Goal: Task Accomplishment & Management: Manage account settings

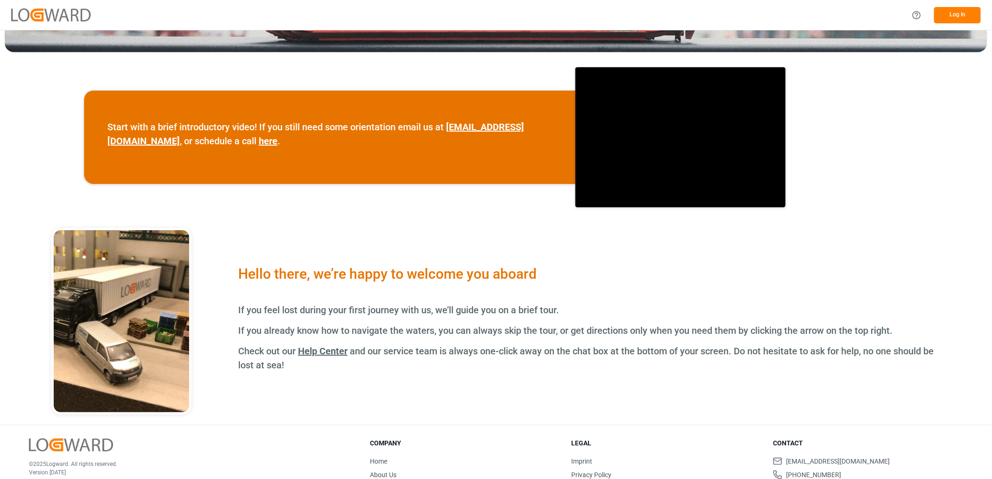
scroll to position [269, 0]
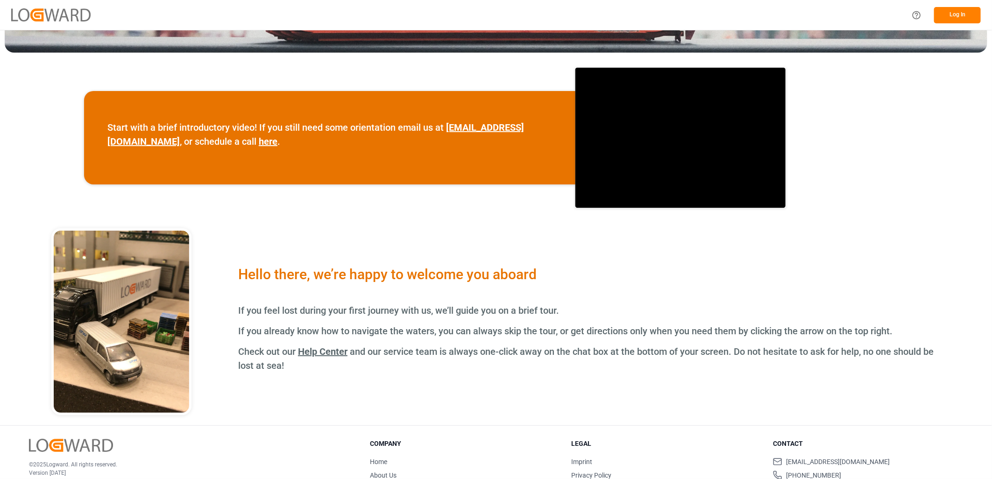
click at [962, 14] on button "Log In" at bounding box center [957, 15] width 47 height 16
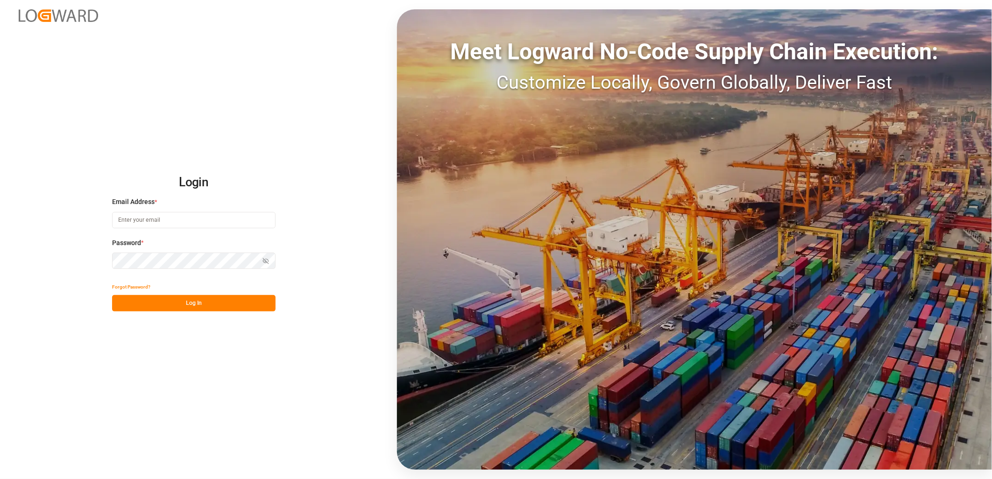
type input "[PERSON_NAME][EMAIL_ADDRESS][PERSON_NAME][DOMAIN_NAME]"
click at [171, 301] on button "Log In" at bounding box center [193, 303] width 163 height 16
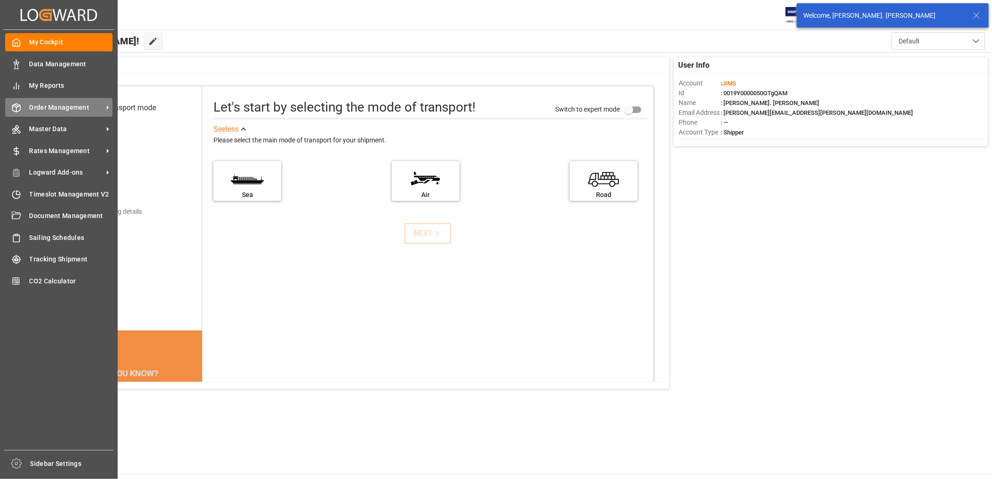
click at [53, 105] on span "Order Management" at bounding box center [66, 108] width 74 height 10
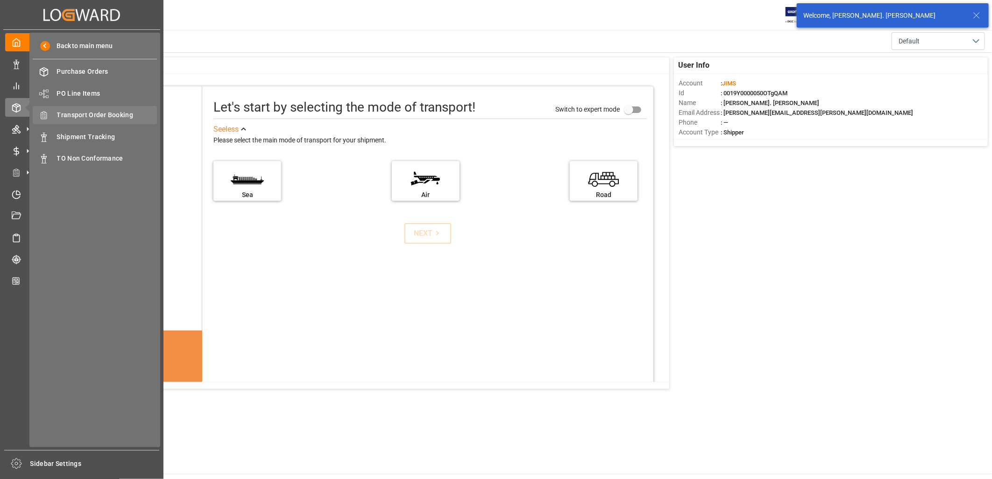
click at [79, 115] on span "Transport Order Booking" at bounding box center [107, 115] width 100 height 10
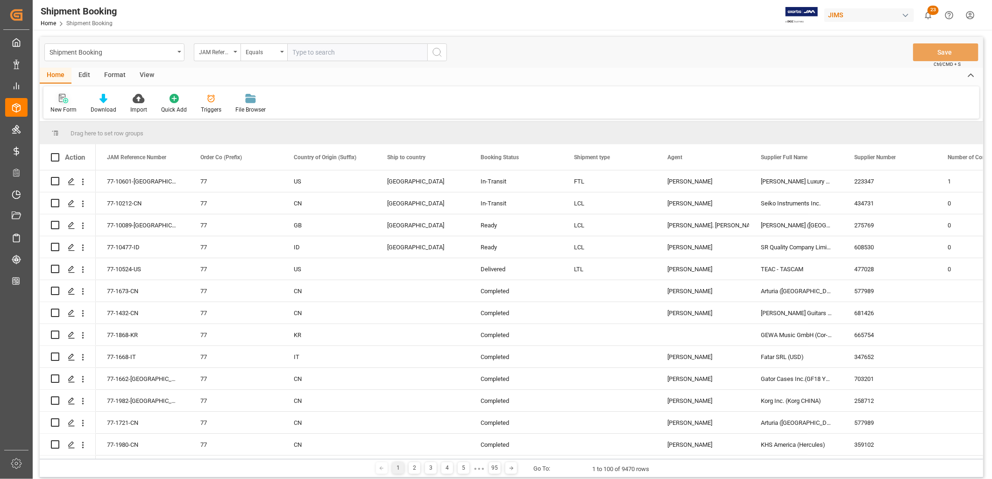
click at [64, 101] on icon at bounding box center [63, 98] width 9 height 9
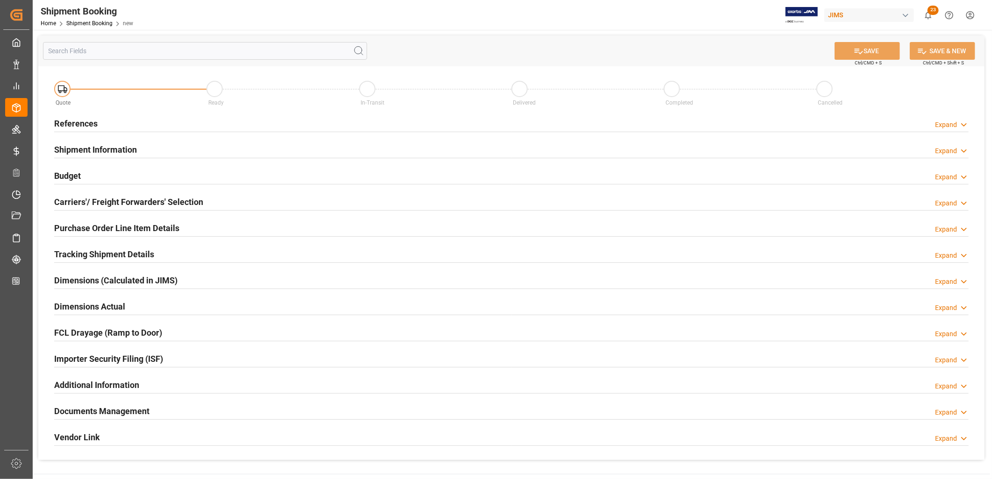
click at [76, 120] on h2 "References" at bounding box center [75, 123] width 43 height 13
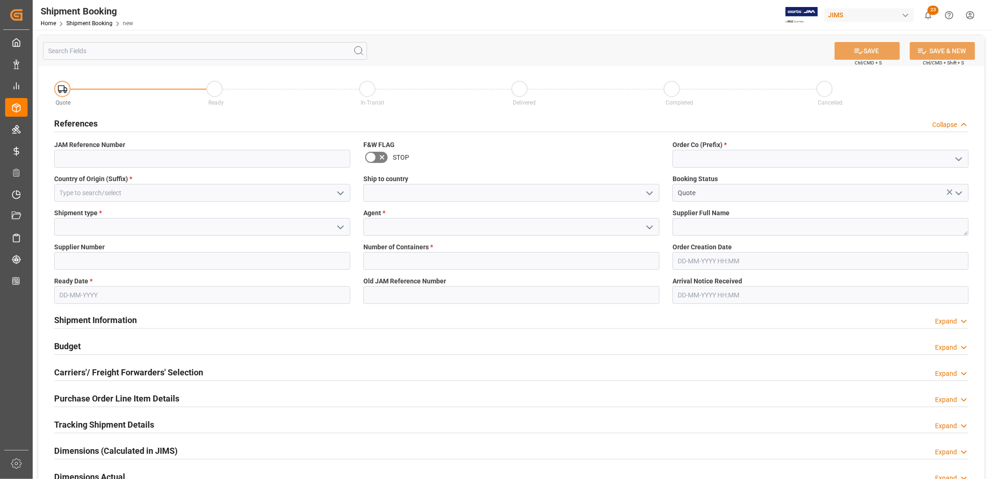
click at [340, 192] on icon "open menu" at bounding box center [340, 193] width 11 height 11
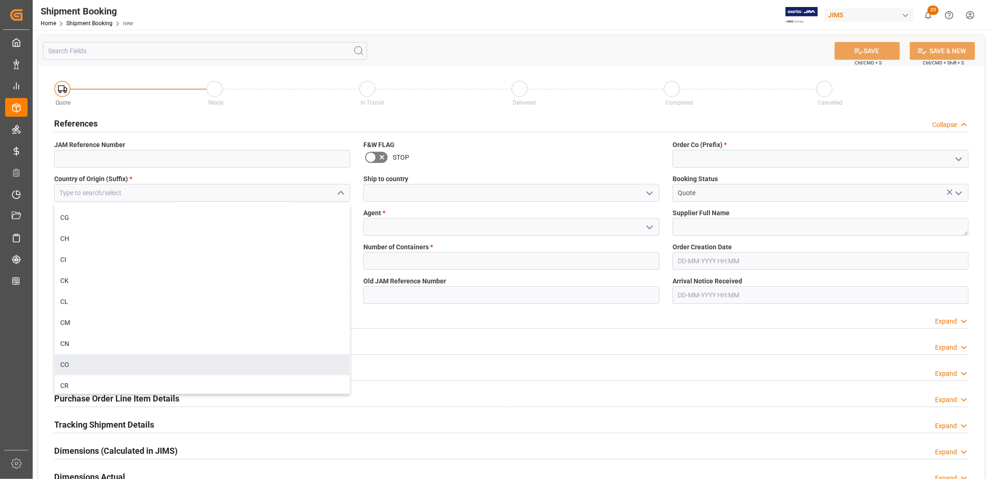
scroll to position [934, 0]
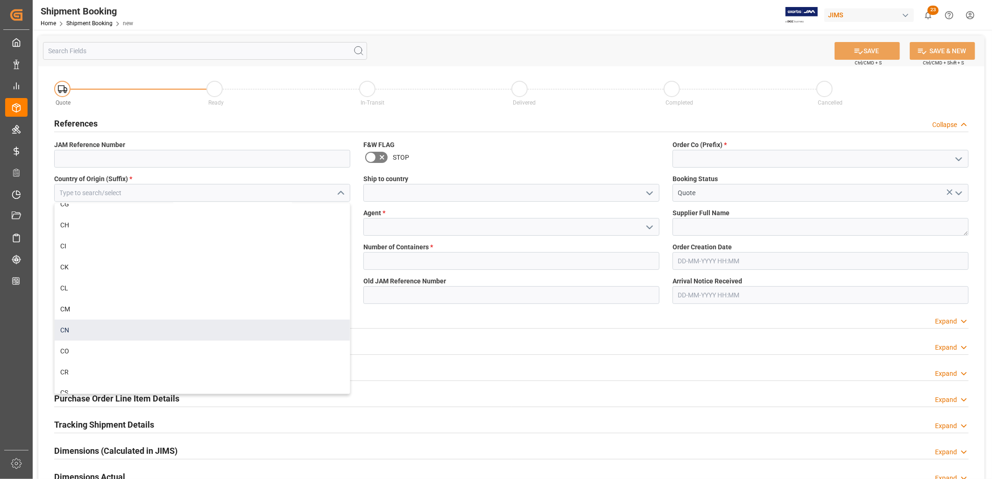
click at [61, 330] on div "CN" at bounding box center [202, 330] width 295 height 21
type input "CN"
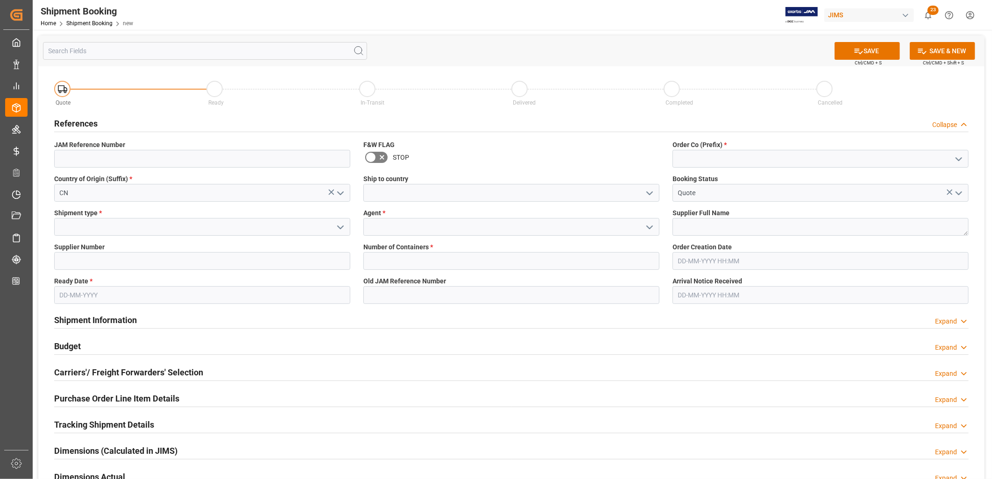
click at [651, 192] on polyline "open menu" at bounding box center [650, 193] width 6 height 3
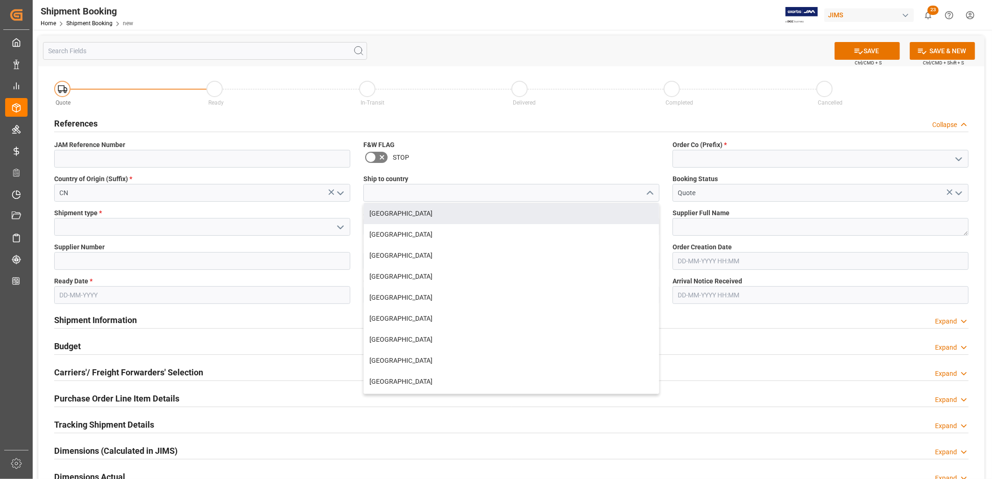
click at [374, 211] on div "[GEOGRAPHIC_DATA]" at bounding box center [511, 213] width 295 height 21
type input "[GEOGRAPHIC_DATA]"
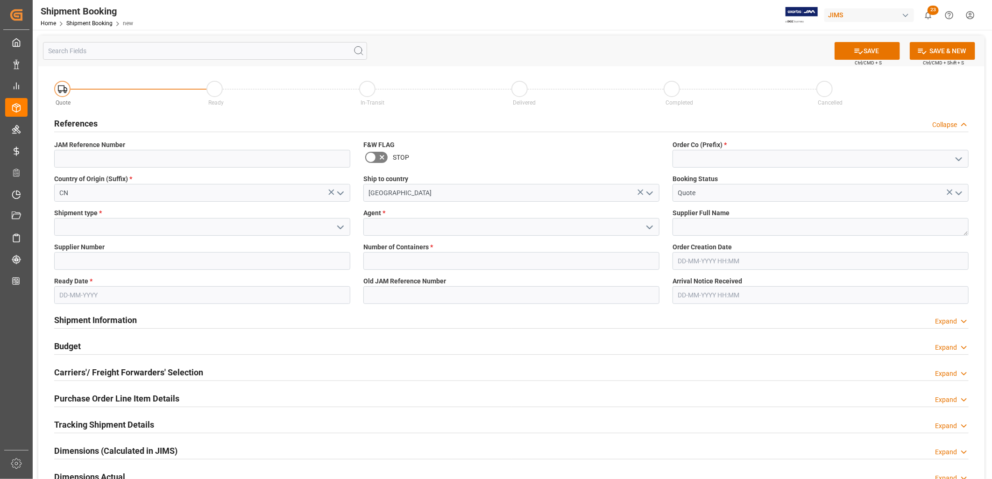
click at [959, 157] on icon "open menu" at bounding box center [958, 159] width 11 height 11
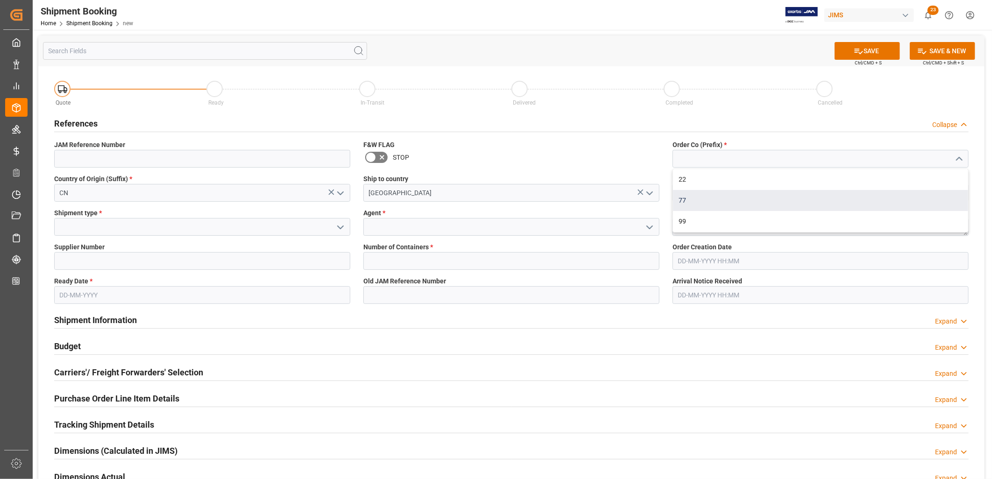
click at [685, 198] on div "77" at bounding box center [820, 200] width 295 height 21
type input "77"
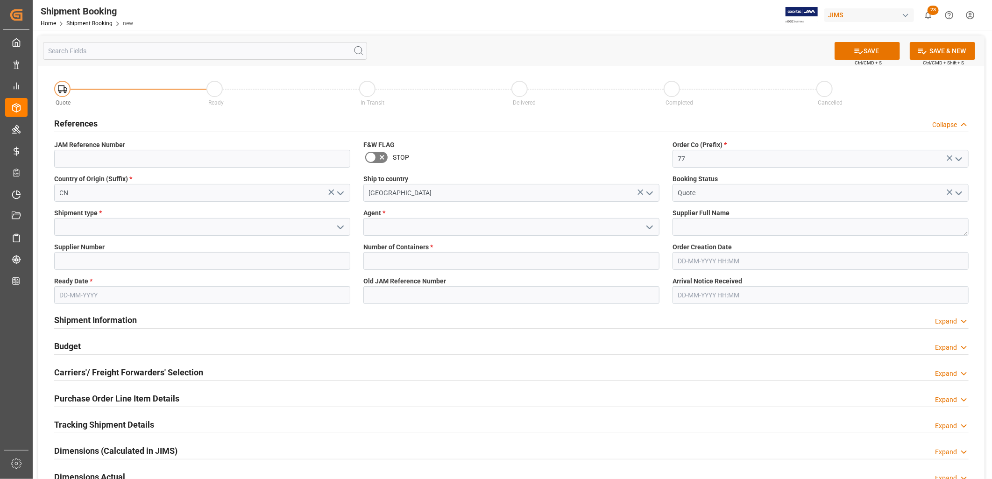
click at [650, 225] on icon "open menu" at bounding box center [649, 227] width 11 height 11
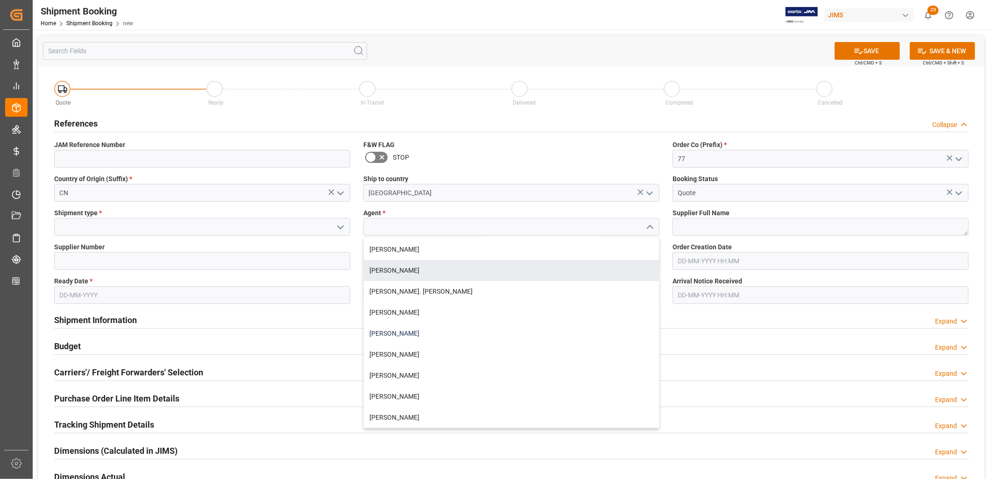
scroll to position [311, 0]
click at [372, 272] on div "[PERSON_NAME]. [PERSON_NAME]" at bounding box center [511, 272] width 295 height 21
type input "[PERSON_NAME]. [PERSON_NAME]"
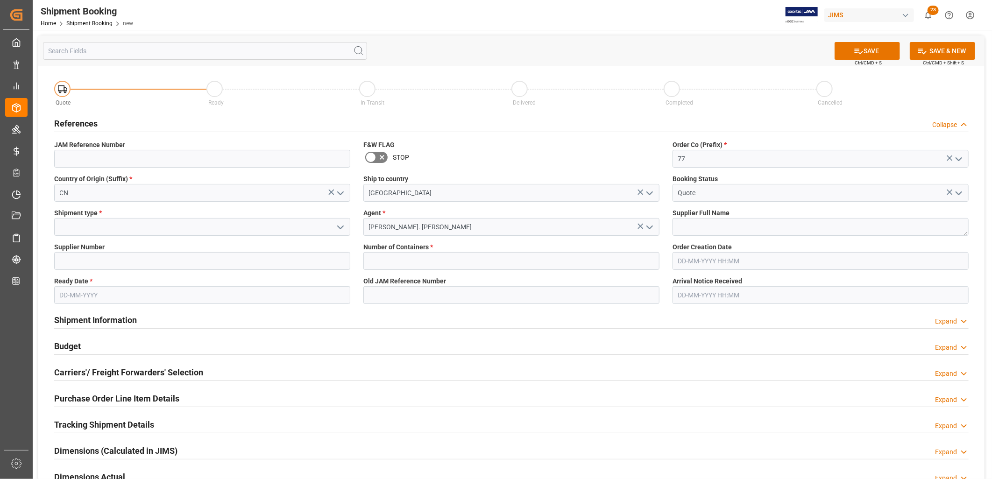
click at [340, 225] on icon "open menu" at bounding box center [340, 227] width 11 height 11
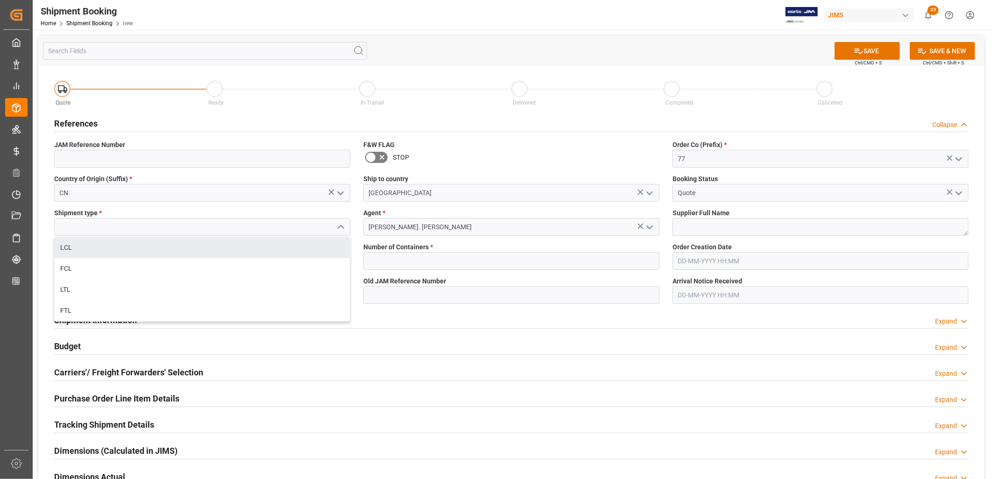
click at [71, 245] on div "LCL" at bounding box center [202, 247] width 295 height 21
type input "LCL"
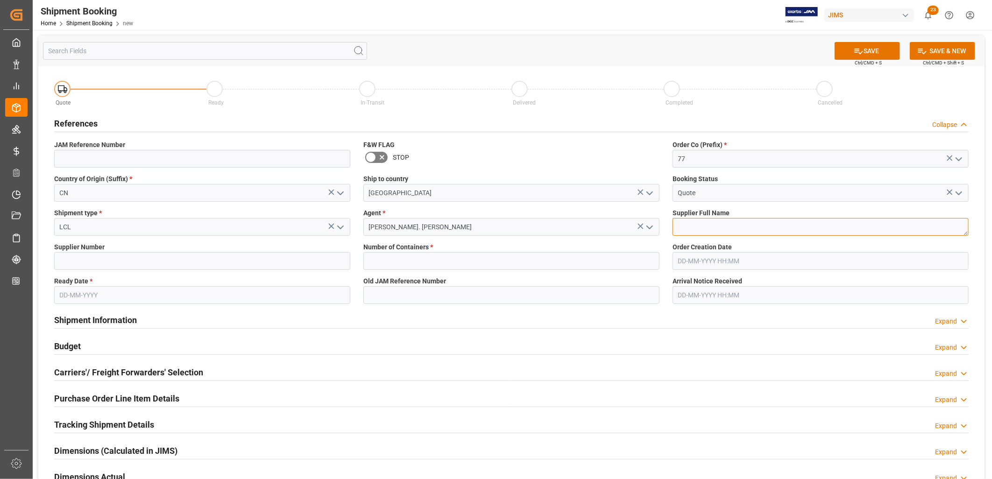
click at [679, 229] on textarea at bounding box center [820, 227] width 296 height 18
type textarea "Gator Cases"
click at [59, 259] on input at bounding box center [202, 261] width 296 height 18
type input "132430"
click at [66, 297] on input "text" at bounding box center [202, 295] width 296 height 18
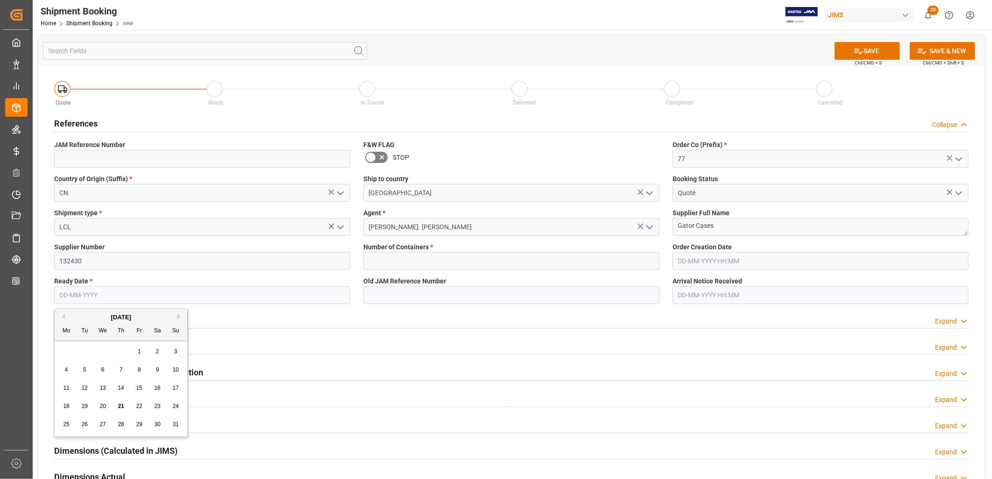
click at [67, 344] on div "28 29 30 31 1 2 3" at bounding box center [120, 352] width 127 height 18
click at [159, 425] on span "30" at bounding box center [157, 424] width 6 height 7
type input "[DATE]"
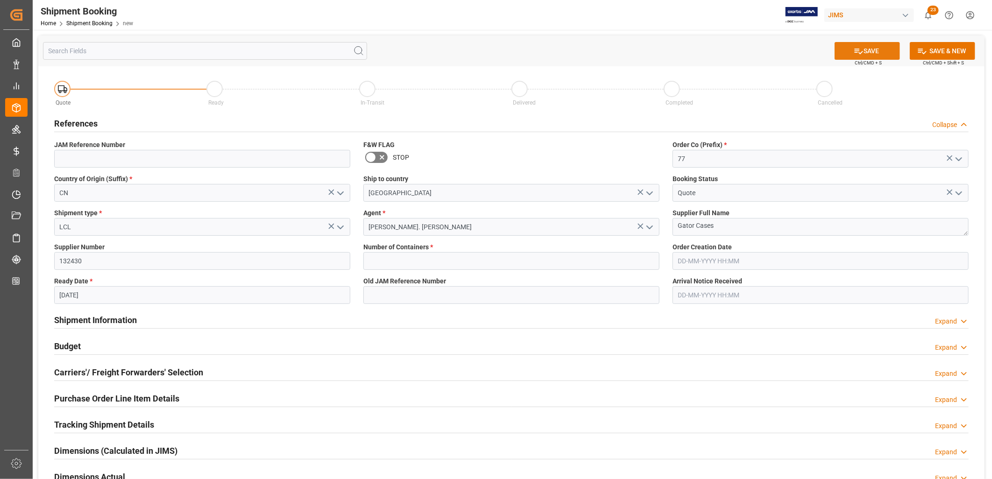
click at [869, 45] on button "SAVE" at bounding box center [866, 51] width 65 height 18
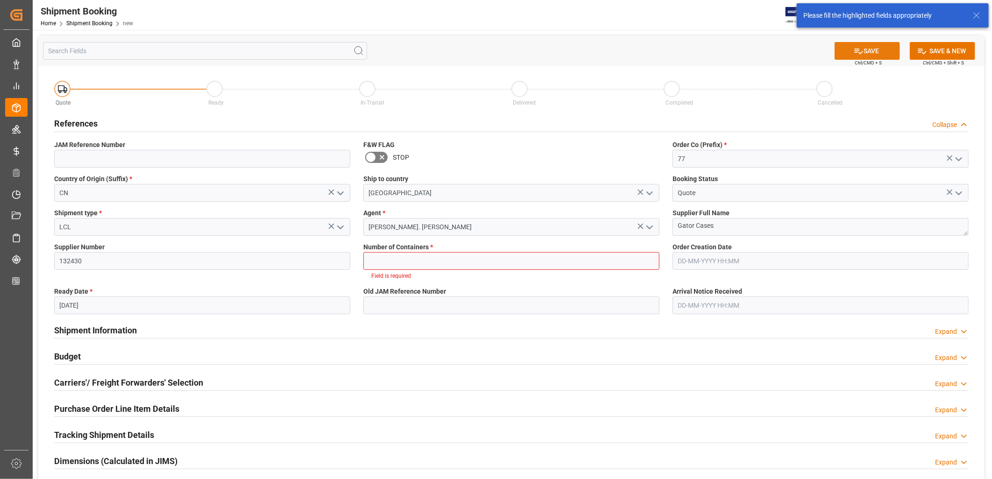
scroll to position [6, 0]
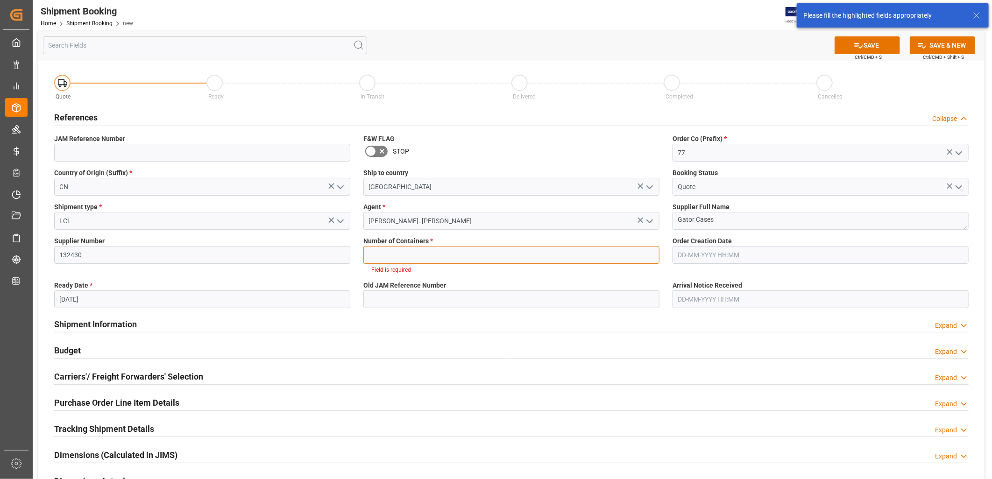
click at [405, 251] on input "text" at bounding box center [511, 255] width 296 height 18
type input "0"
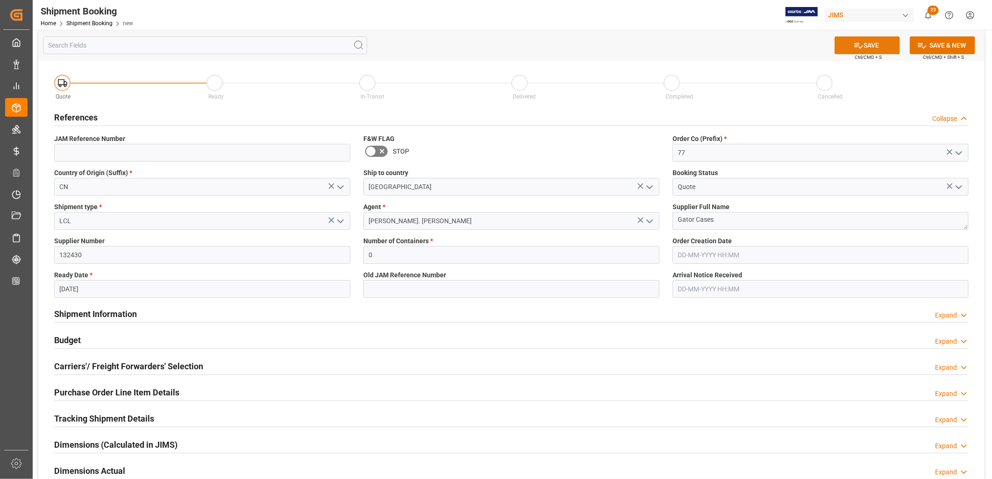
click at [862, 42] on button "SAVE" at bounding box center [866, 45] width 65 height 18
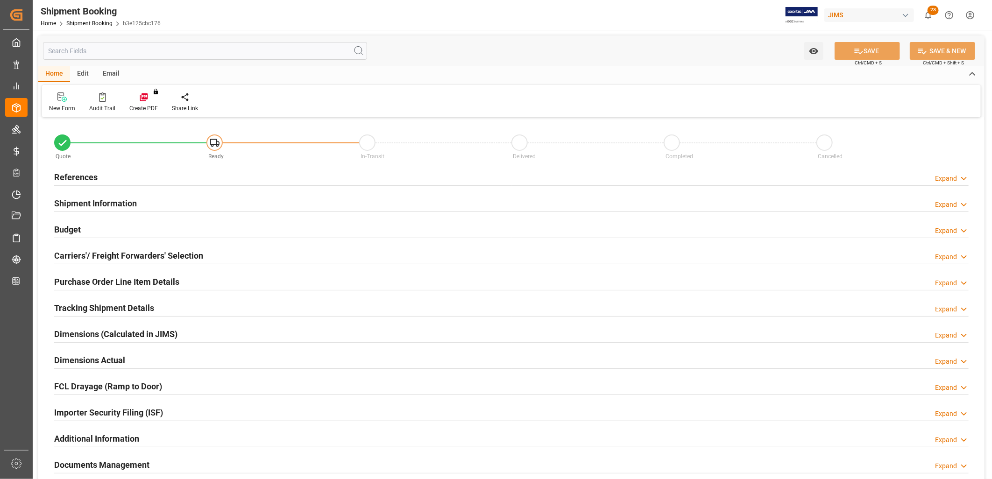
type input "77-10683-CN"
type input "77"
type input "CN"
type input "[GEOGRAPHIC_DATA]"
type input "Quote"
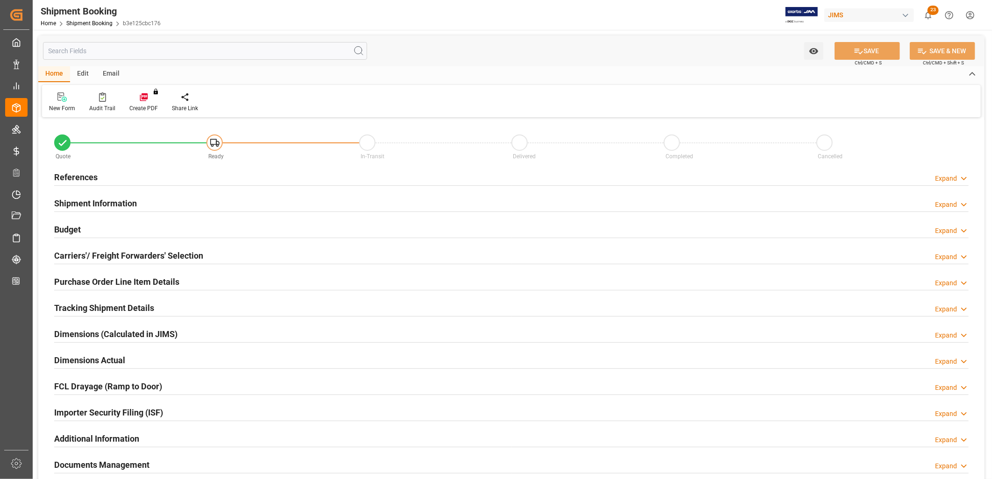
type input "LCL"
type input "[PERSON_NAME]. [PERSON_NAME]"
type textarea "Gator Cases"
type input "132430"
type input "0"
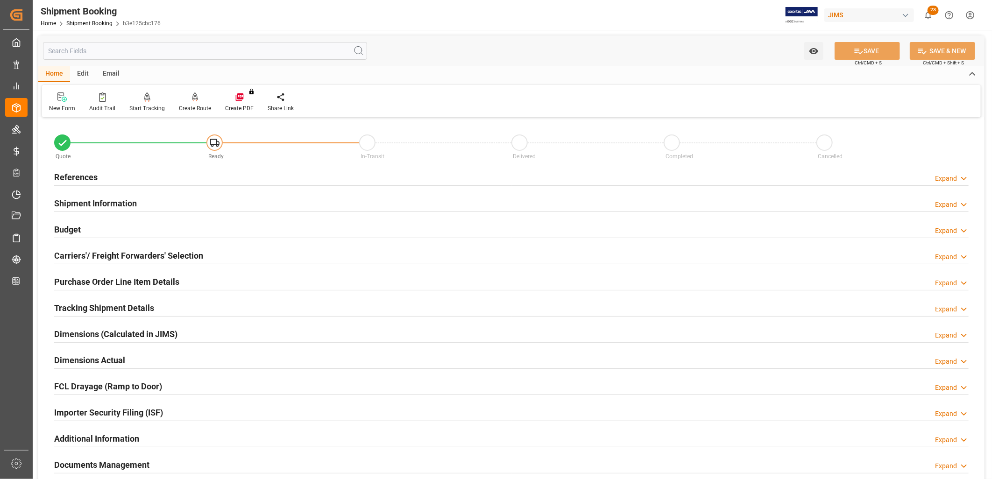
click at [75, 175] on h2 "References" at bounding box center [75, 177] width 43 height 13
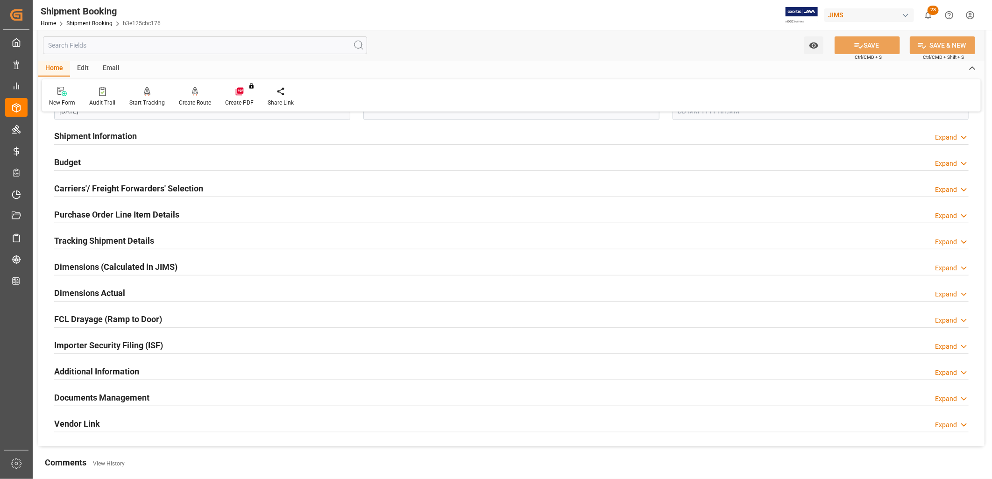
scroll to position [259, 0]
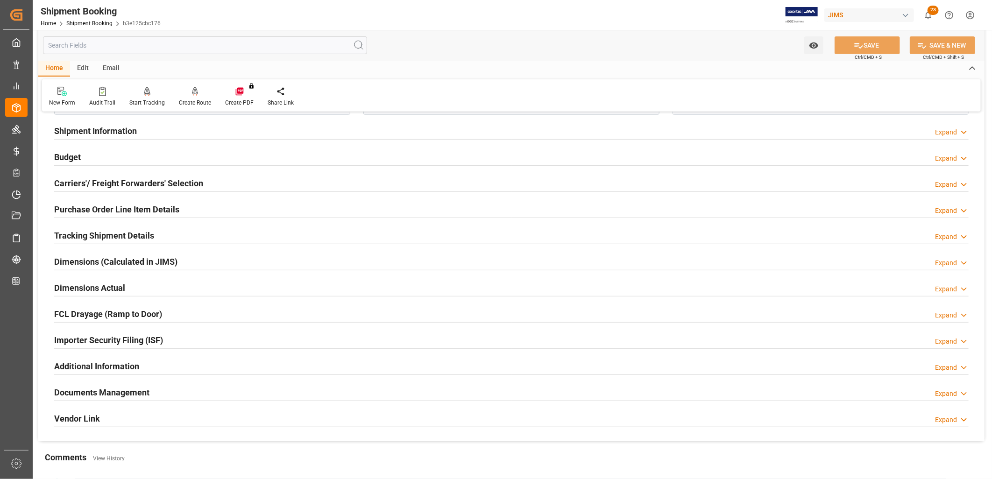
click at [133, 384] on div "Documents Management" at bounding box center [101, 392] width 95 height 18
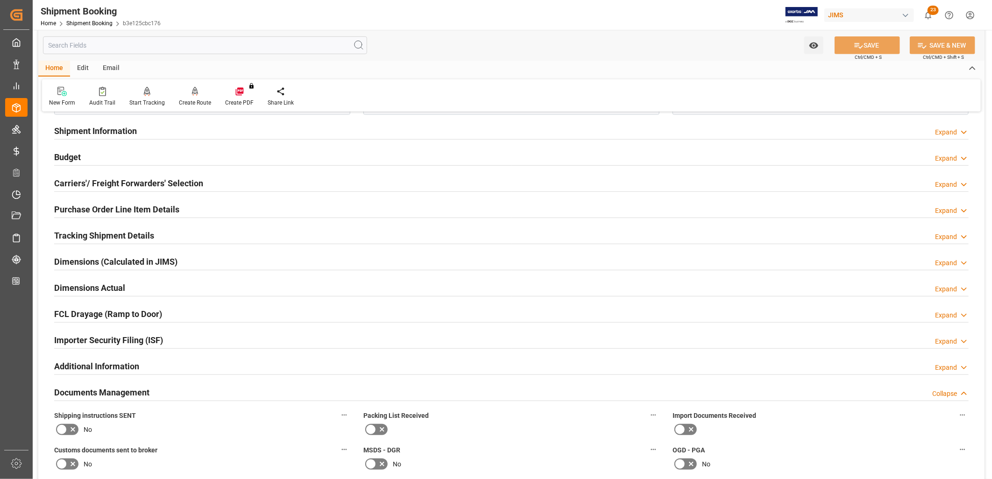
click at [59, 425] on icon at bounding box center [61, 429] width 11 height 11
click at [0, 0] on input "checkbox" at bounding box center [0, 0] width 0 height 0
click at [372, 427] on icon at bounding box center [370, 429] width 11 height 11
click at [0, 0] on input "checkbox" at bounding box center [0, 0] width 0 height 0
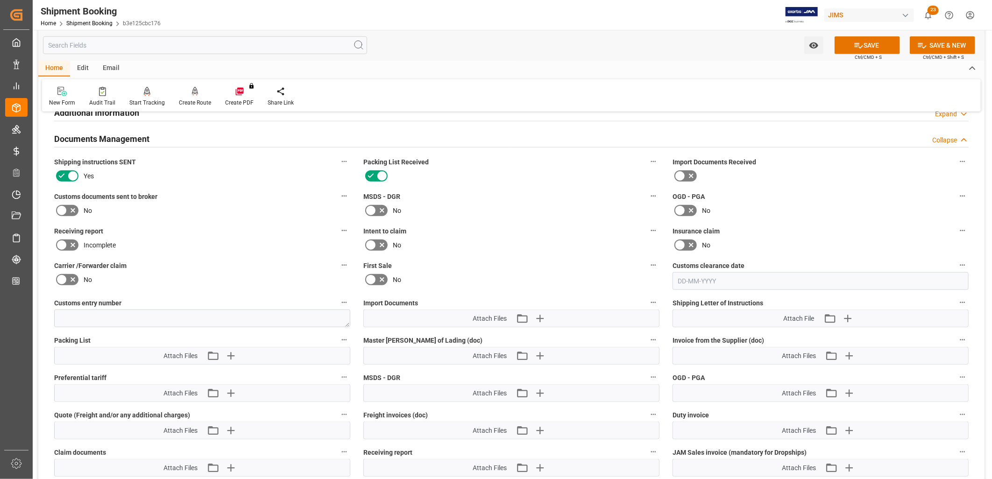
scroll to position [571, 0]
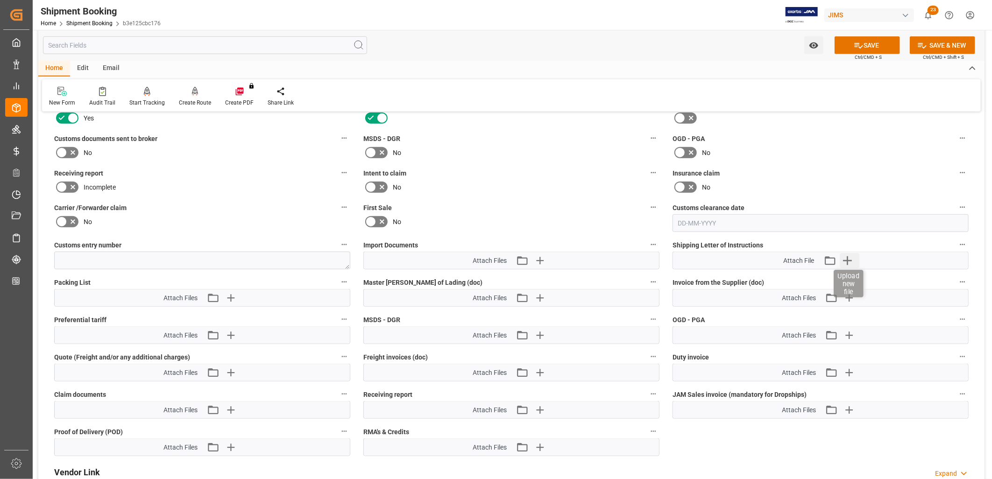
click at [850, 257] on icon "button" at bounding box center [847, 260] width 15 height 15
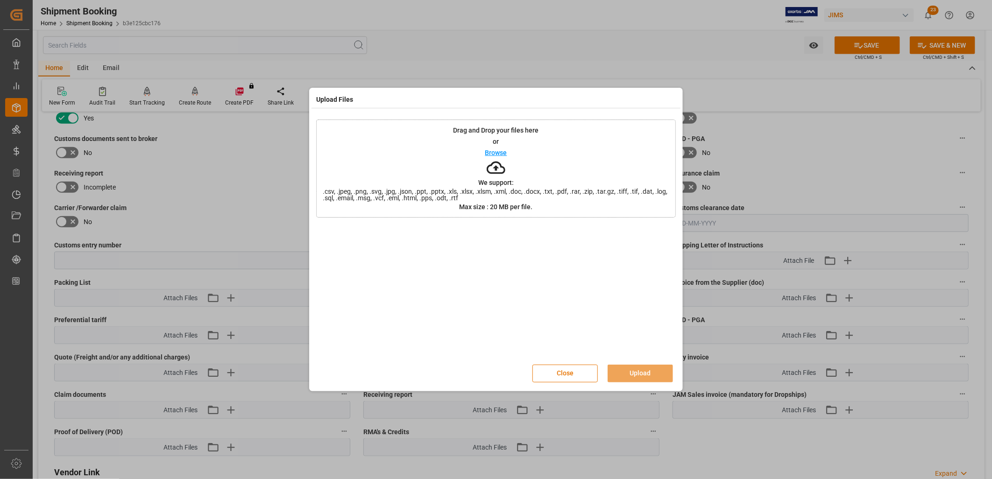
click at [493, 152] on p "Browse" at bounding box center [496, 152] width 22 height 7
click at [639, 374] on button "Upload" at bounding box center [640, 374] width 65 height 18
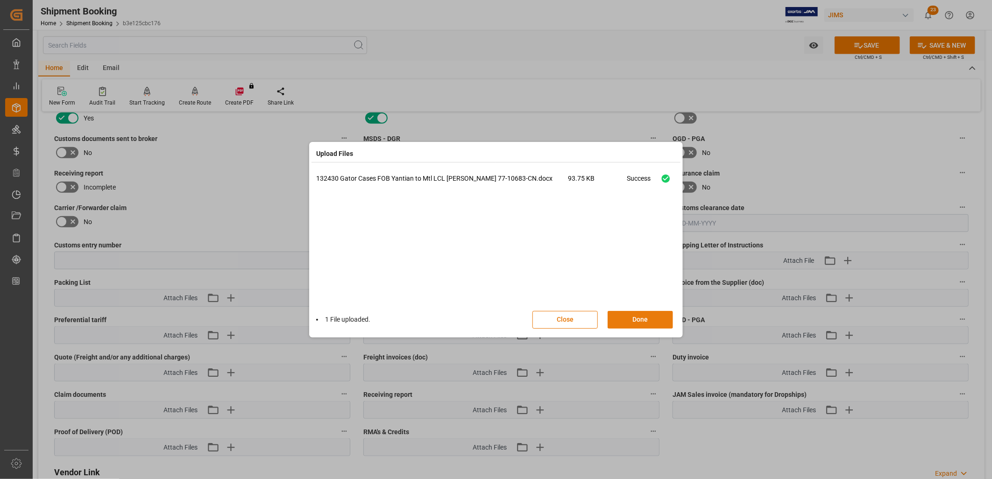
click at [646, 321] on button "Done" at bounding box center [640, 320] width 65 height 18
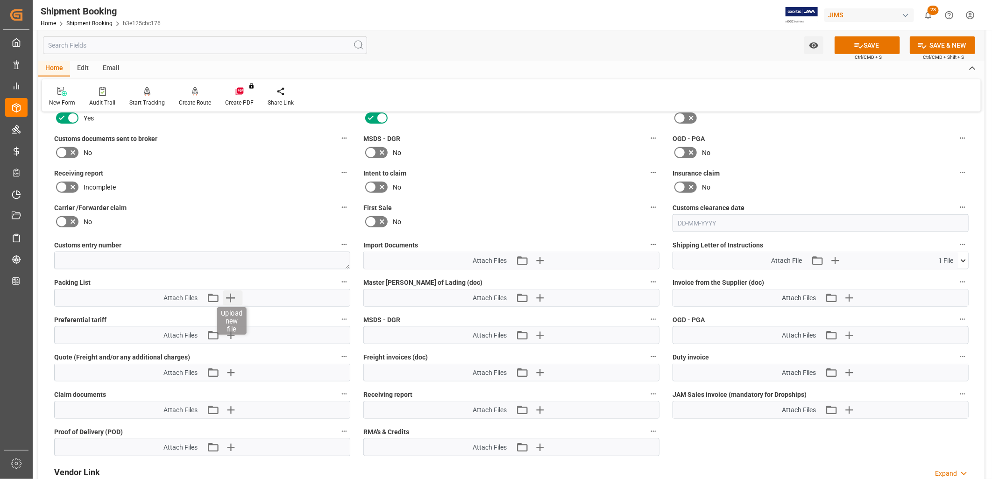
click at [231, 293] on icon "button" at bounding box center [230, 297] width 15 height 15
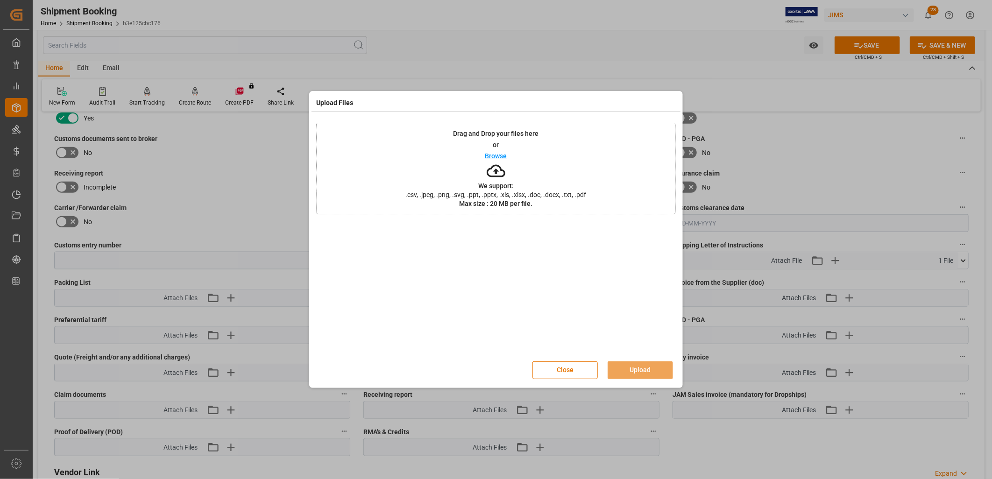
click at [493, 154] on p "Browse" at bounding box center [496, 156] width 22 height 7
click at [633, 365] on button "Upload" at bounding box center [640, 370] width 65 height 18
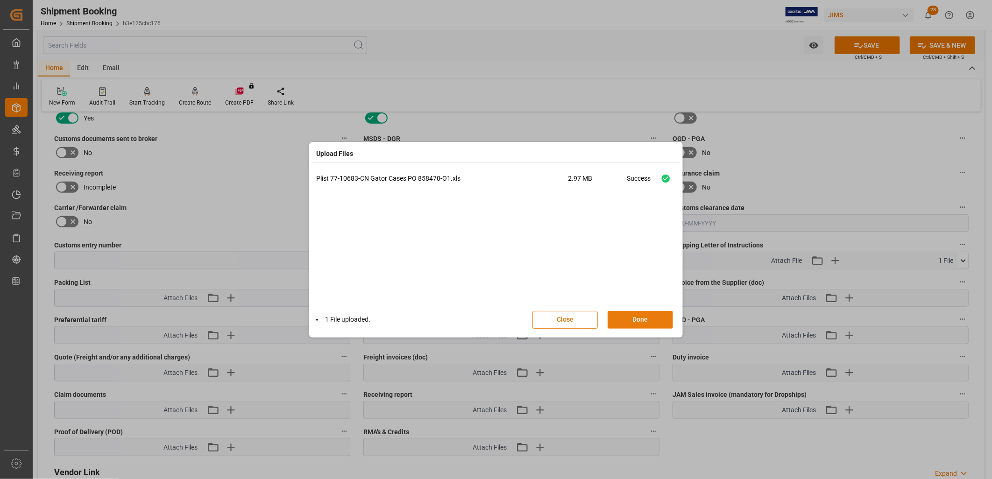
click at [643, 321] on button "Done" at bounding box center [640, 320] width 65 height 18
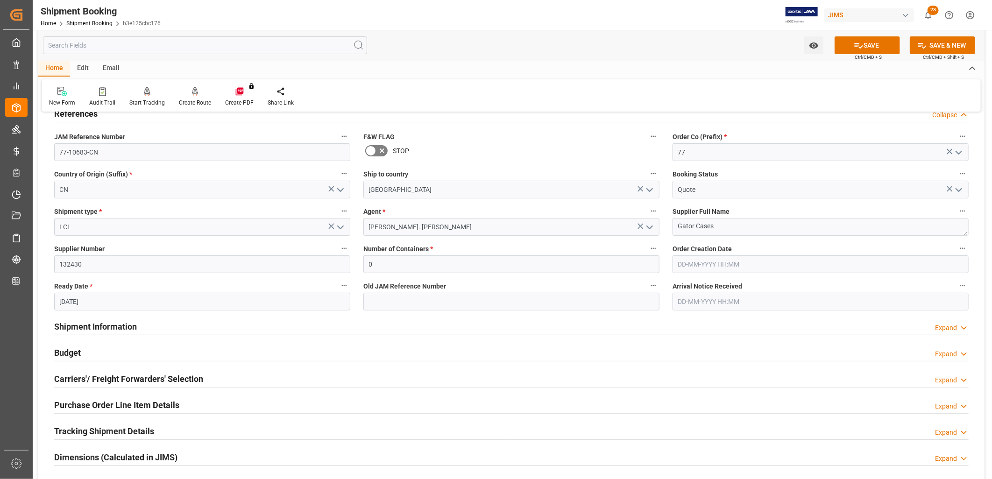
scroll to position [0, 0]
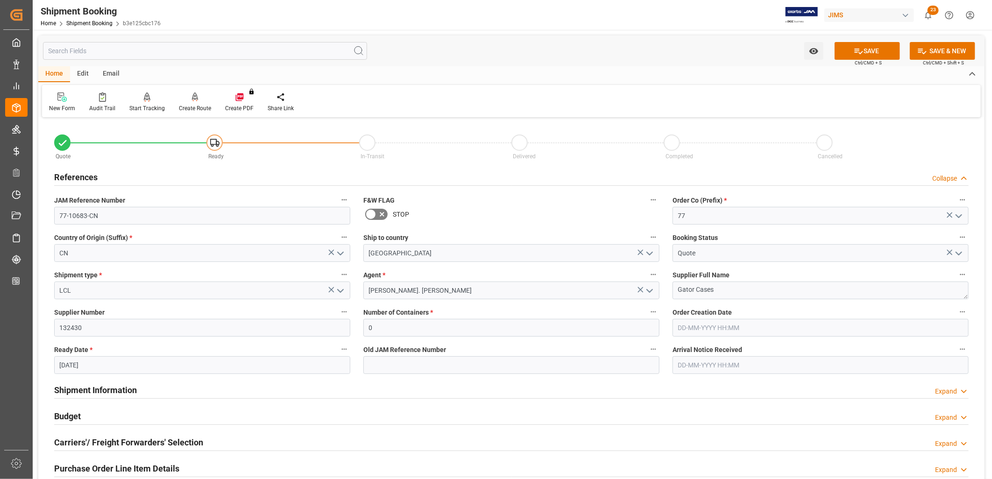
click at [92, 362] on input "[DATE]" at bounding box center [202, 365] width 296 height 18
click at [179, 226] on button "Next Month" at bounding box center [180, 228] width 6 height 6
click at [122, 263] on span "4" at bounding box center [121, 263] width 3 height 7
type input "04-09-2025"
click at [875, 46] on button "SAVE" at bounding box center [866, 51] width 65 height 18
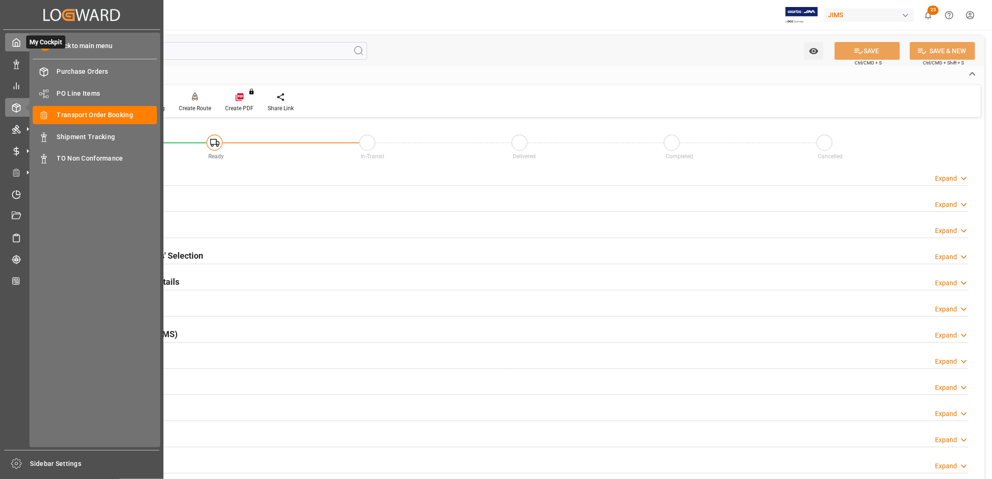
click at [15, 42] on icon at bounding box center [16, 42] width 9 height 9
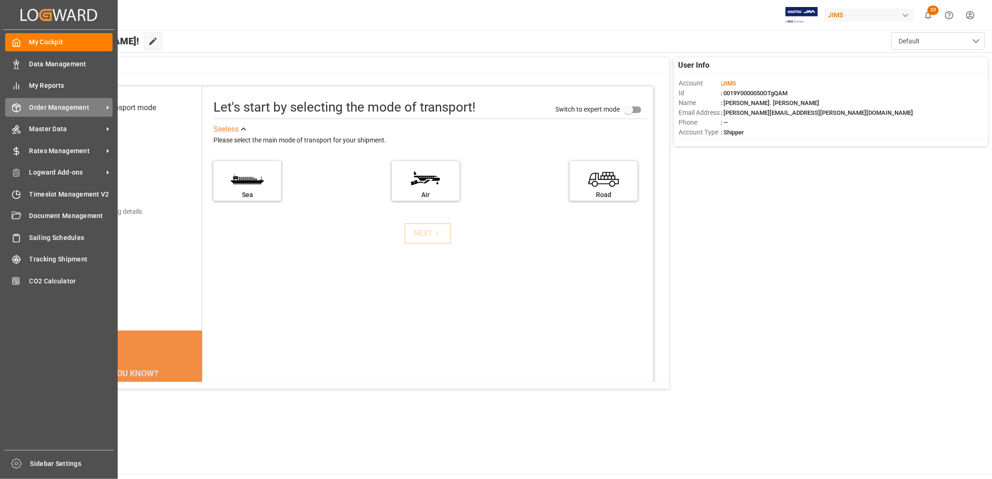
click at [63, 103] on span "Order Management" at bounding box center [66, 108] width 74 height 10
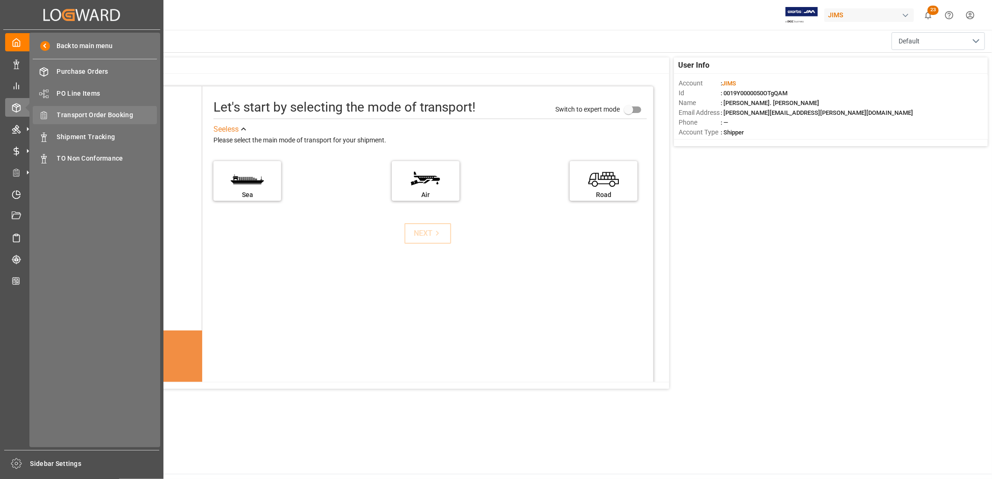
click at [119, 113] on span "Transport Order Booking" at bounding box center [107, 115] width 100 height 10
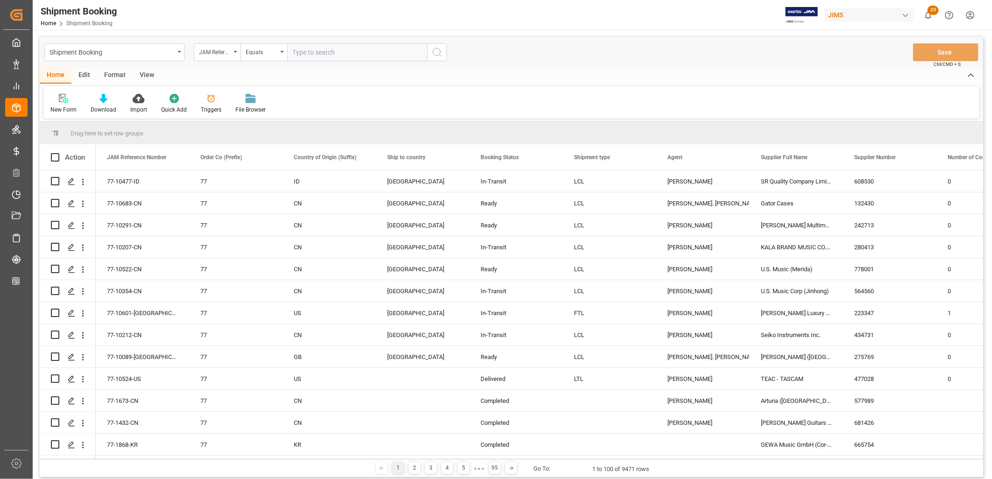
click at [293, 49] on input "text" at bounding box center [357, 52] width 140 height 18
type input "22-10223-ID"
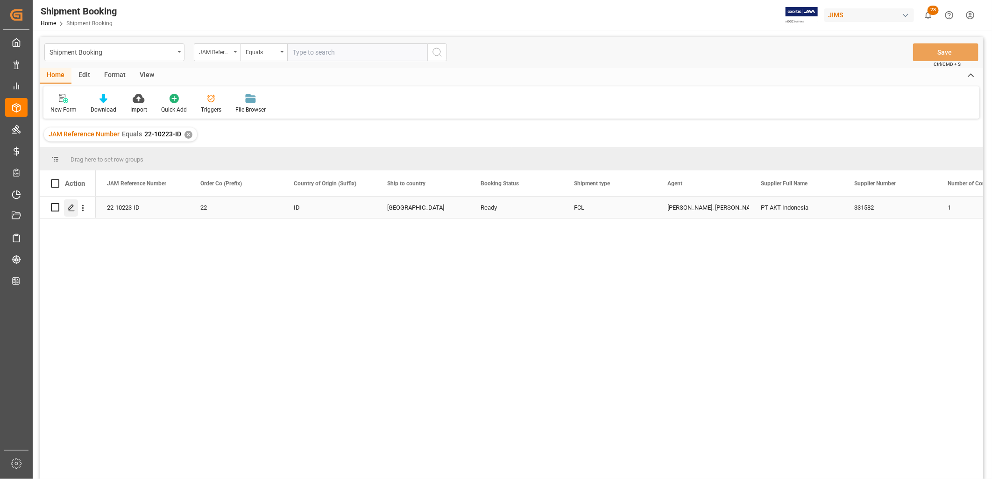
click at [72, 207] on icon "Press SPACE to select this row." at bounding box center [71, 207] width 7 height 7
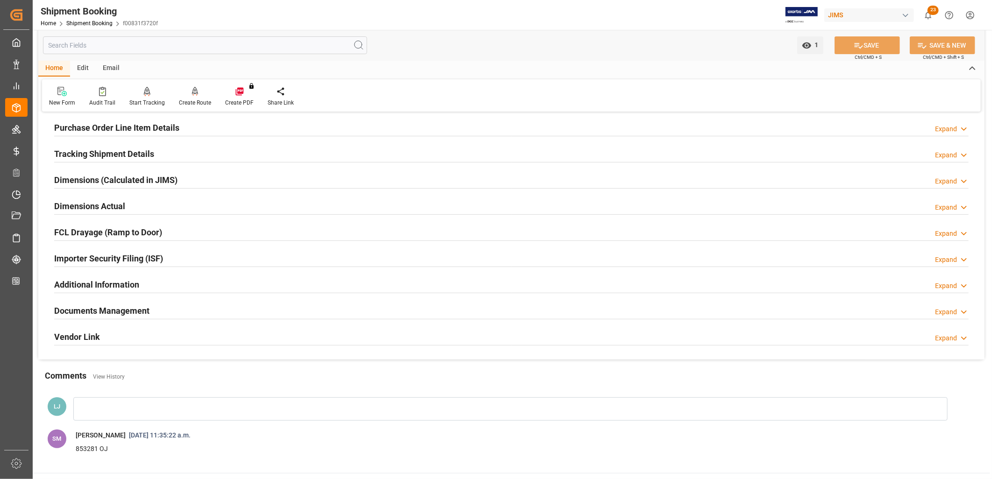
scroll to position [155, 0]
click at [127, 307] on h2 "Documents Management" at bounding box center [101, 309] width 95 height 13
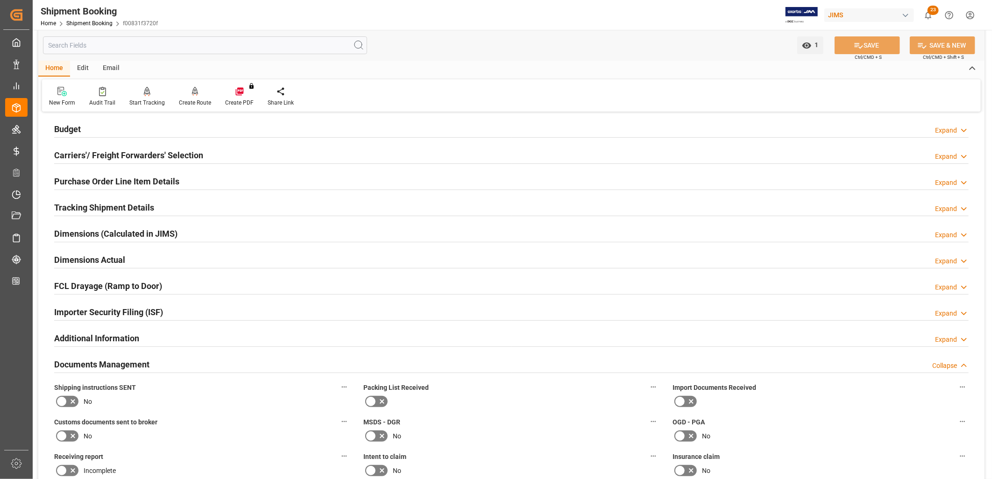
scroll to position [0, 0]
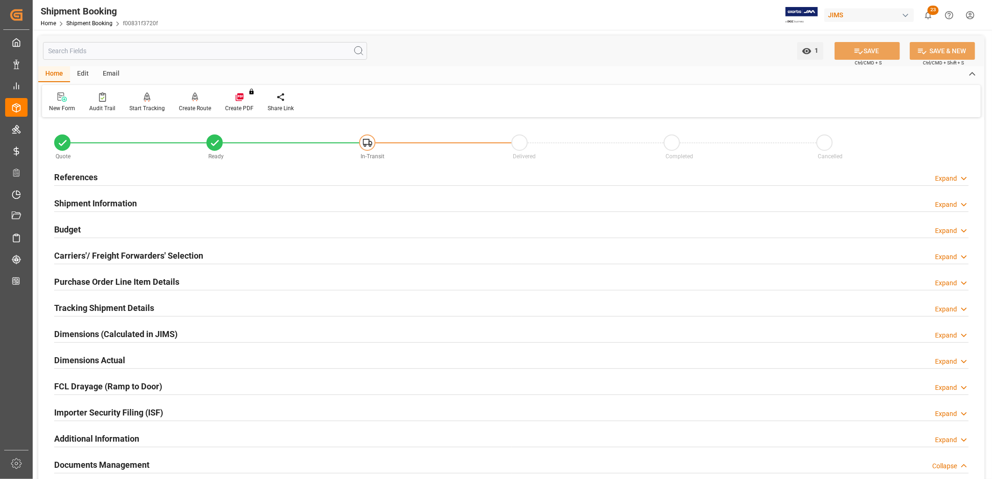
click at [92, 176] on h2 "References" at bounding box center [75, 177] width 43 height 13
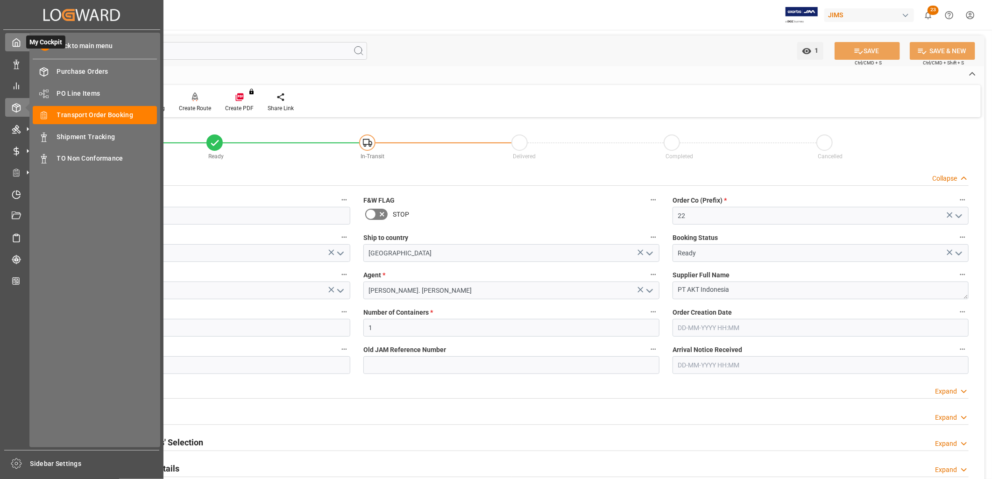
click at [17, 46] on polyline at bounding box center [16, 44] width 2 height 4
